Goal: Transaction & Acquisition: Purchase product/service

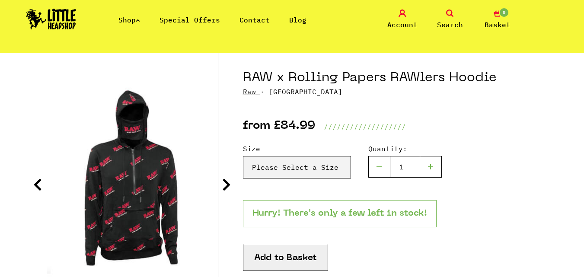
scroll to position [87, 0]
click at [221, 183] on section "RAW x Rolling Papers RAWlers Hoodie Raw · [GEOGRAPHIC_DATA] from £84.99 ///////…" at bounding box center [292, 274] width 493 height 442
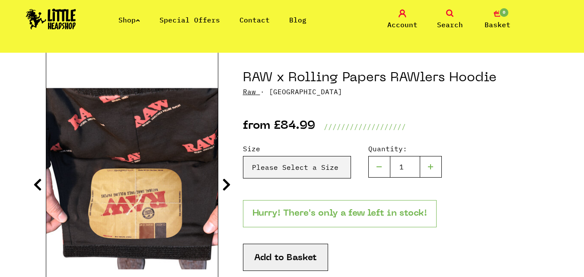
click at [223, 185] on icon at bounding box center [226, 185] width 9 height 14
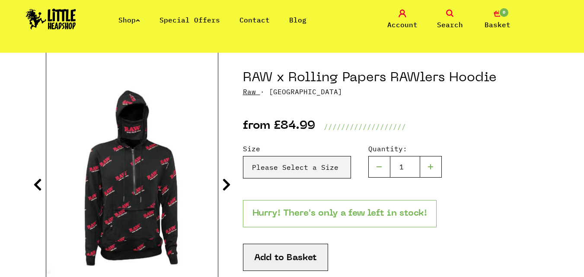
click at [223, 185] on icon at bounding box center [226, 185] width 9 height 14
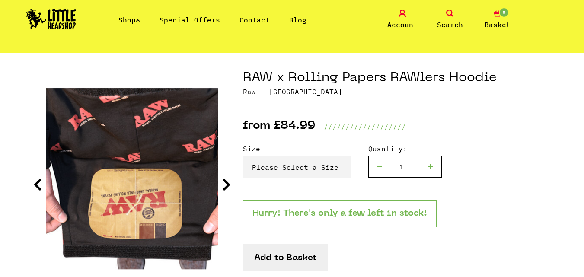
click at [223, 185] on icon at bounding box center [226, 185] width 9 height 14
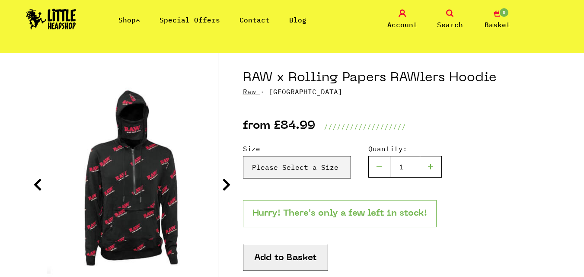
click at [223, 185] on icon at bounding box center [226, 185] width 9 height 14
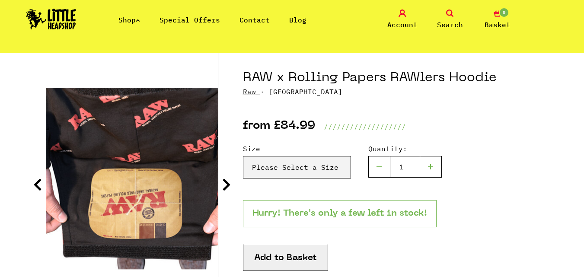
click at [223, 185] on icon at bounding box center [226, 185] width 9 height 14
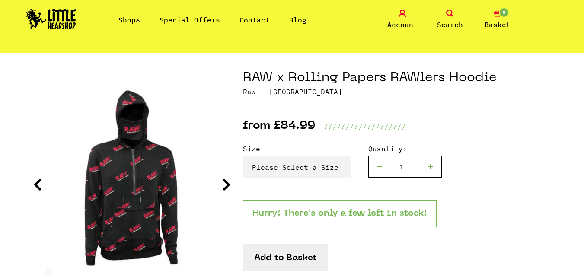
click at [223, 185] on icon at bounding box center [226, 185] width 9 height 14
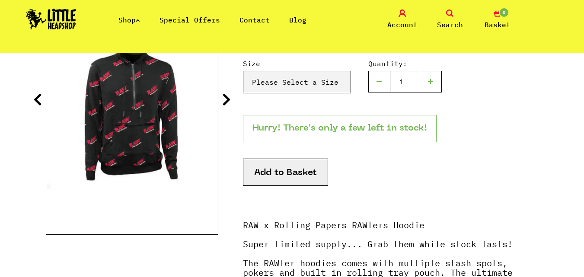
scroll to position [173, 0]
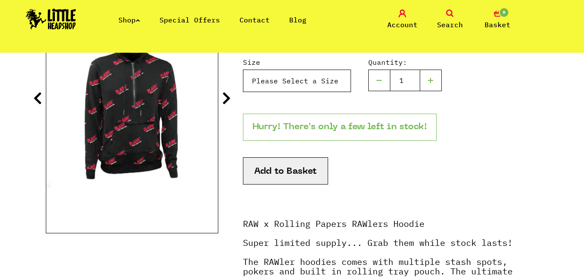
click at [317, 90] on select "Please Select a Size Small - £84.99 RAW x Rolling Papers RAWlers Hoodie - Mediu…" at bounding box center [297, 81] width 108 height 22
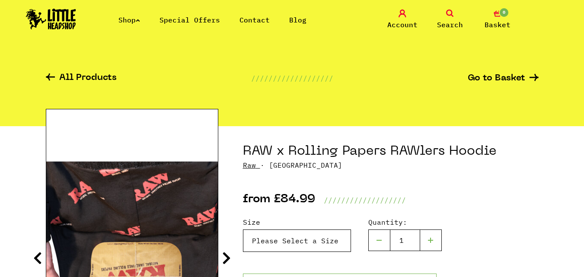
scroll to position [0, 0]
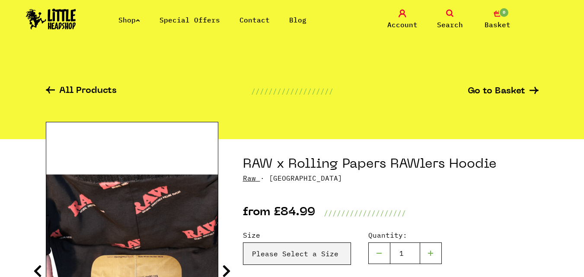
click at [56, 25] on img at bounding box center [51, 19] width 50 height 21
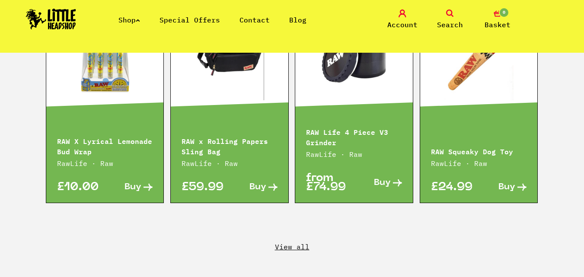
scroll to position [1472, 0]
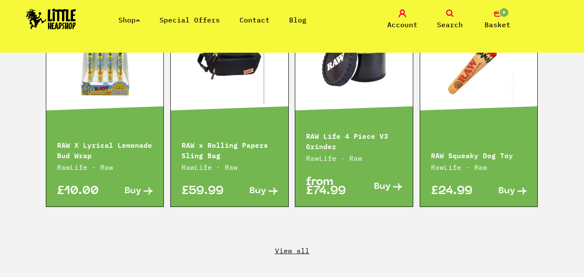
click at [299, 233] on section "RawLife Products RAW Ethereal Kingsize Slim Papers Papers, Blunts & [PERSON_NAM…" at bounding box center [292, 11] width 584 height 662
